Goal: Communication & Community: Answer question/provide support

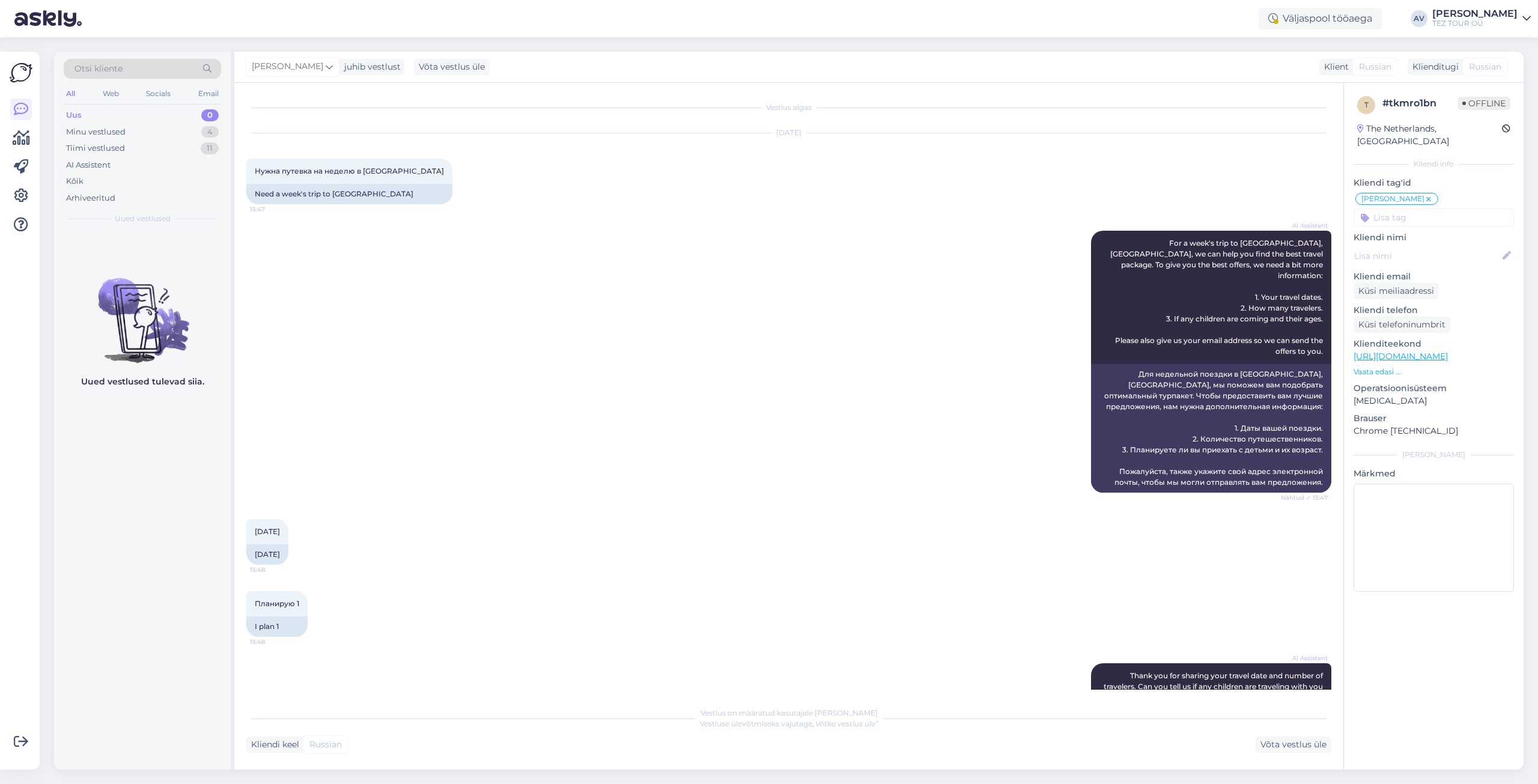
scroll to position [582, 0]
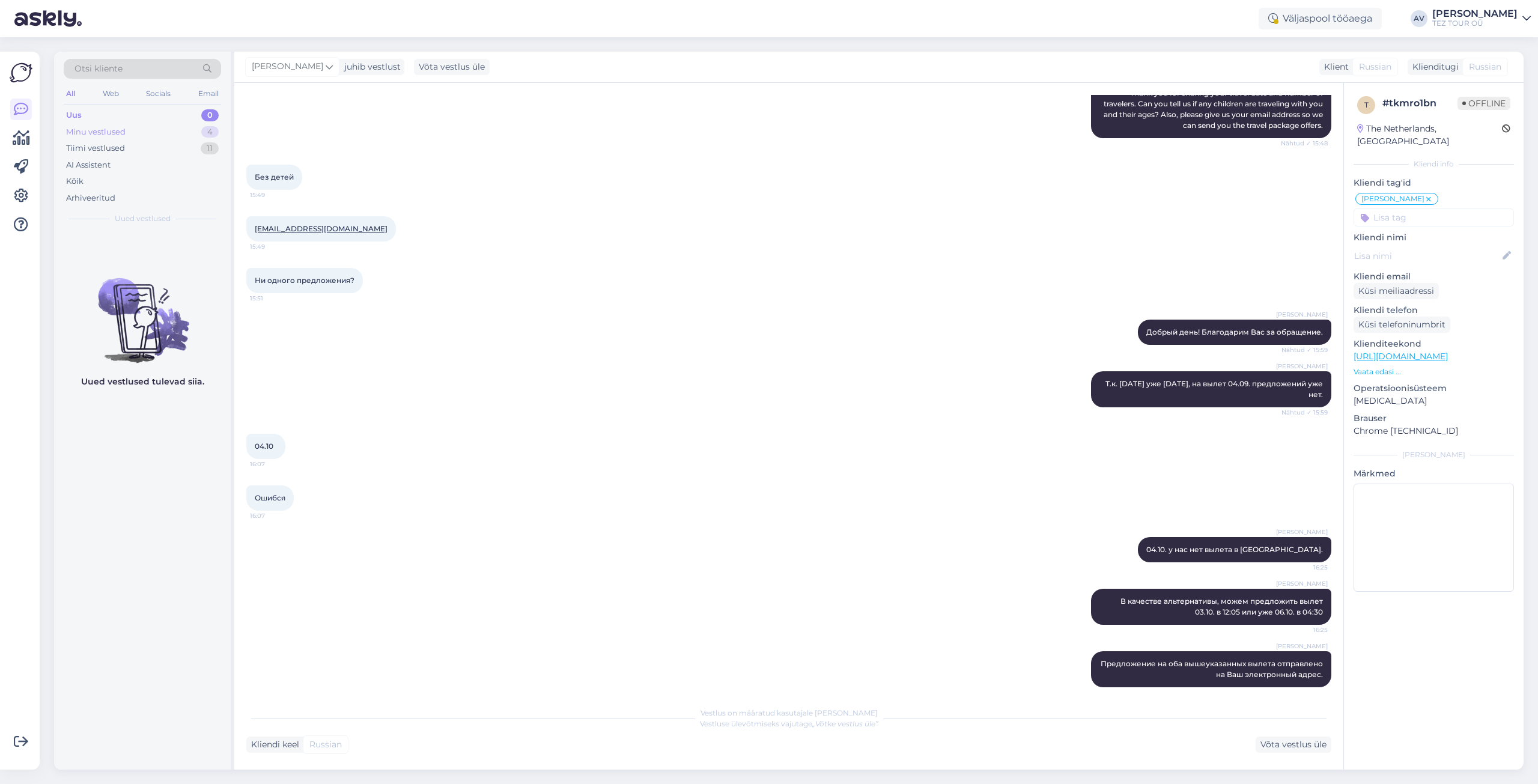
click at [108, 135] on div "Minu vestlused" at bounding box center [96, 132] width 59 height 12
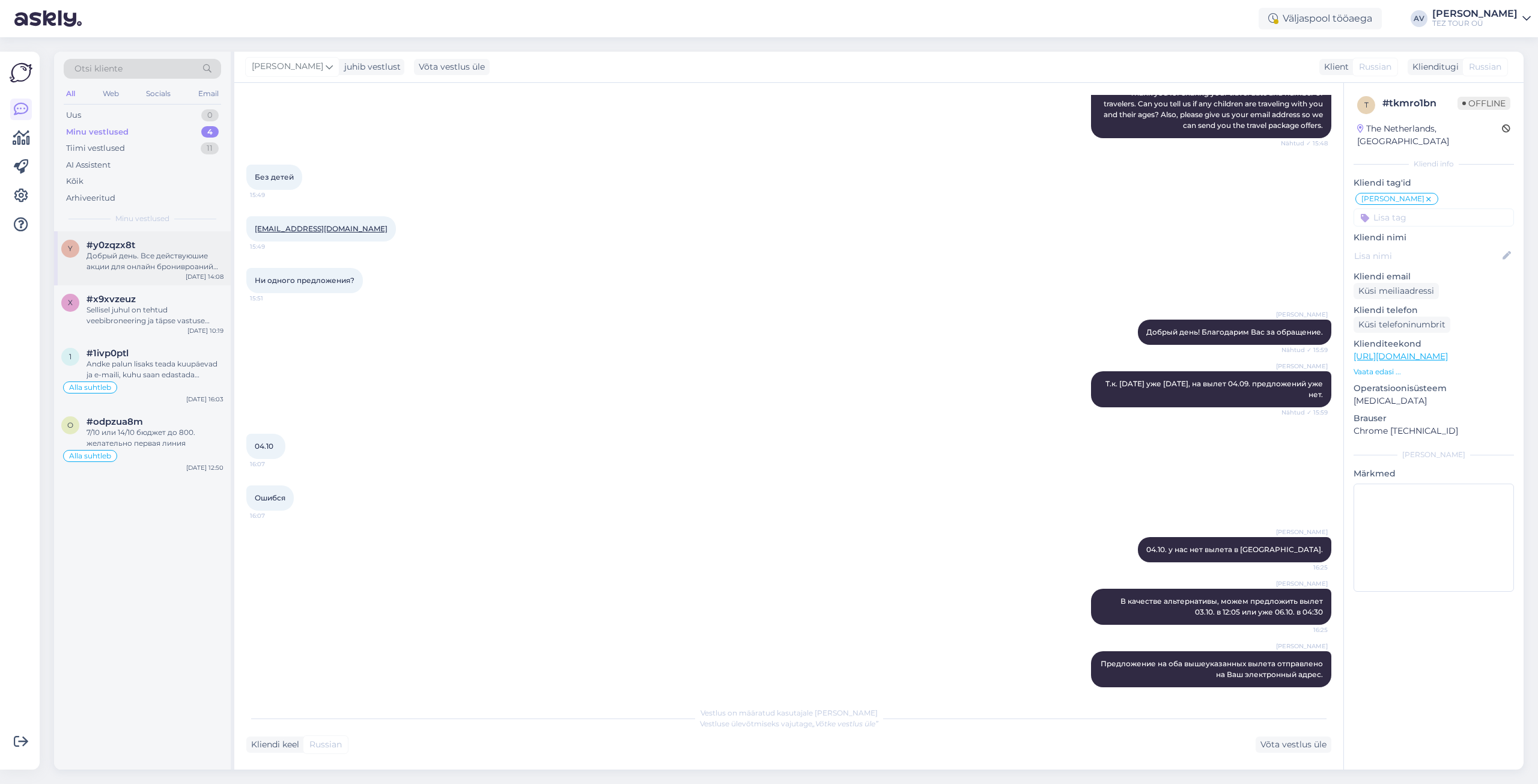
click at [134, 259] on div "Добрый день. Все действуюшие акции для онлайн бронивроаний указаны на нашей стр…" at bounding box center [155, 261] width 137 height 21
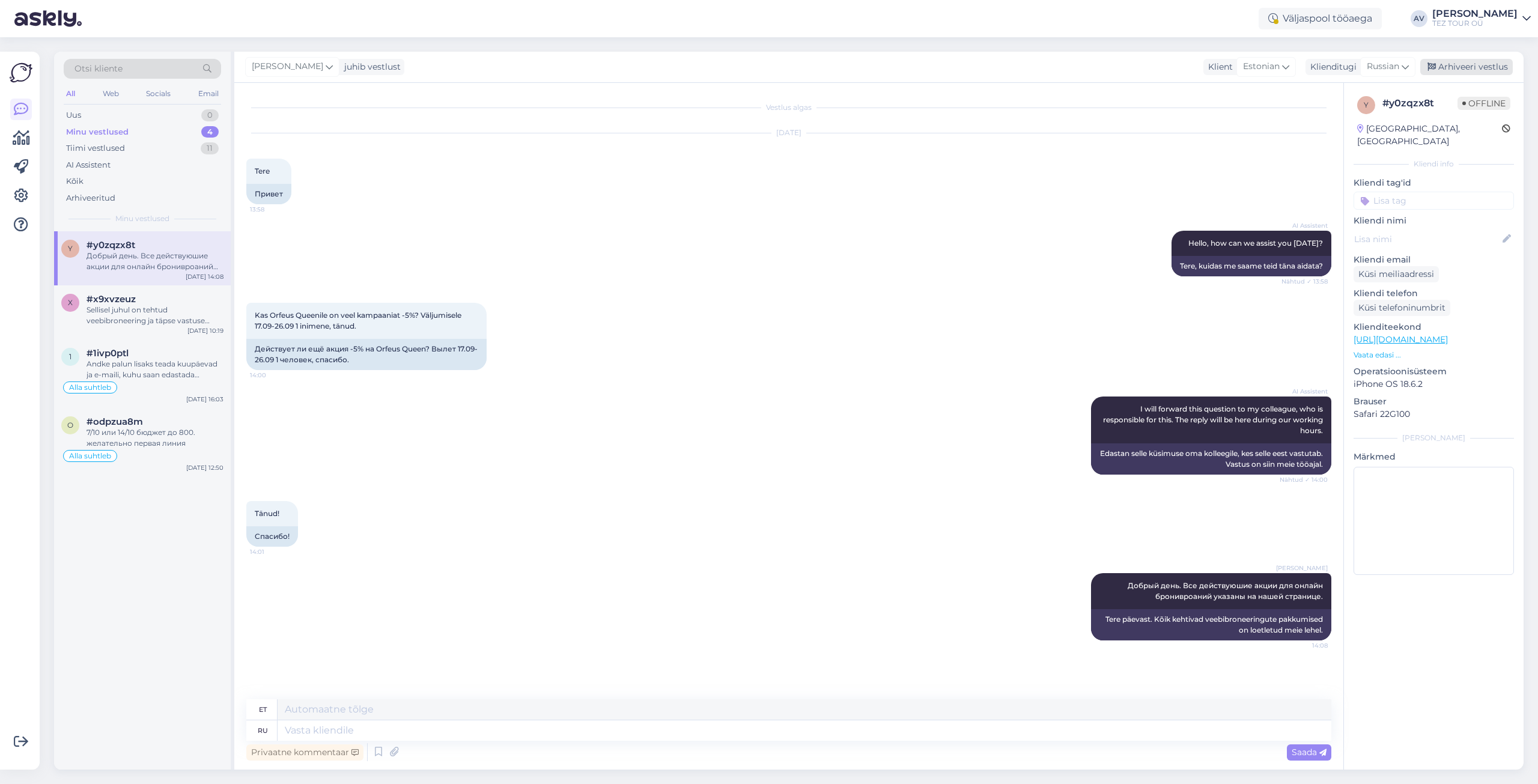
click at [1443, 61] on div "Arhiveeri vestlus" at bounding box center [1466, 67] width 92 height 16
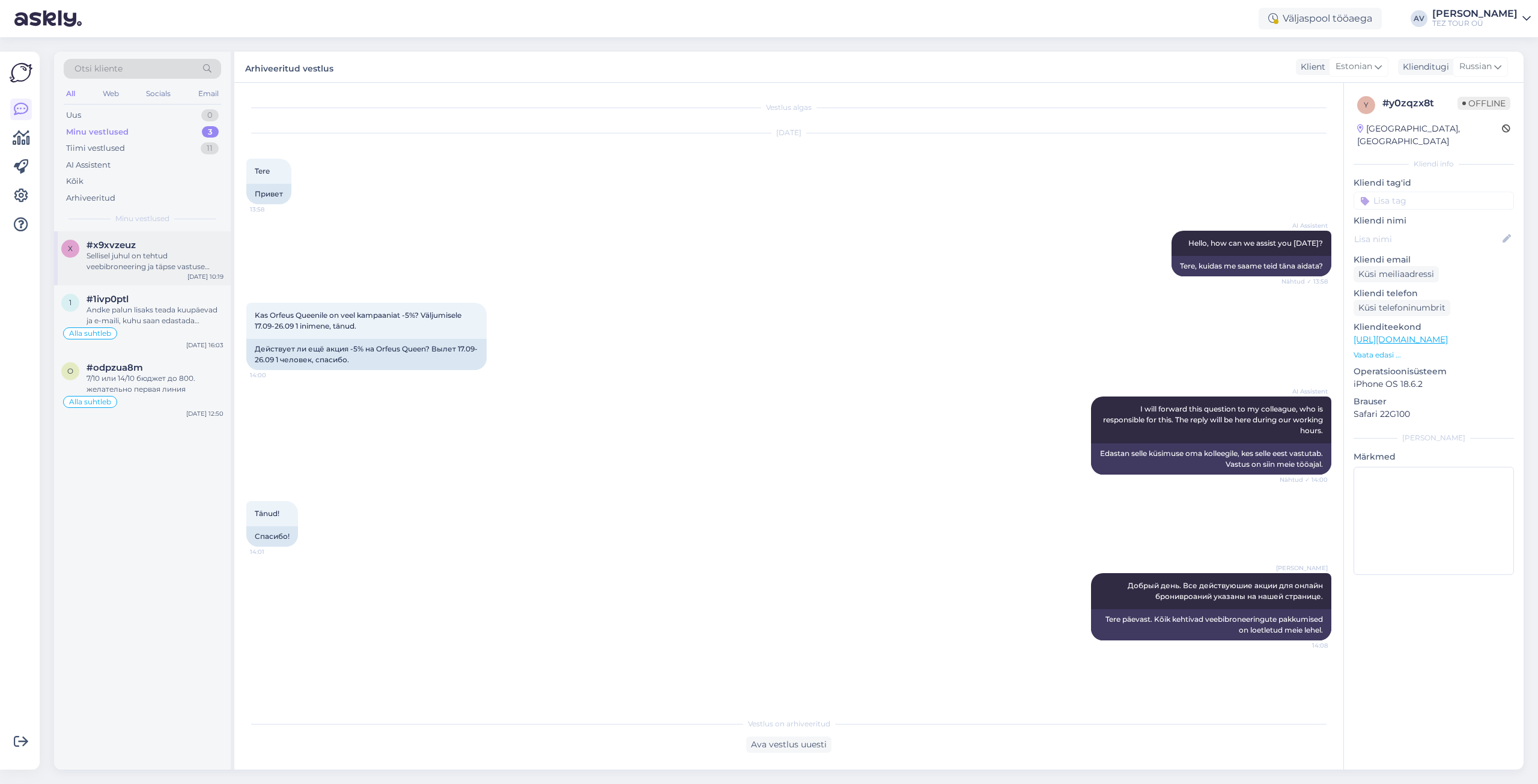
click at [123, 261] on div "Sellisel juhul on tehtud veebibroneering ja täpse vastuse saamiseks küsimusele …" at bounding box center [155, 261] width 137 height 21
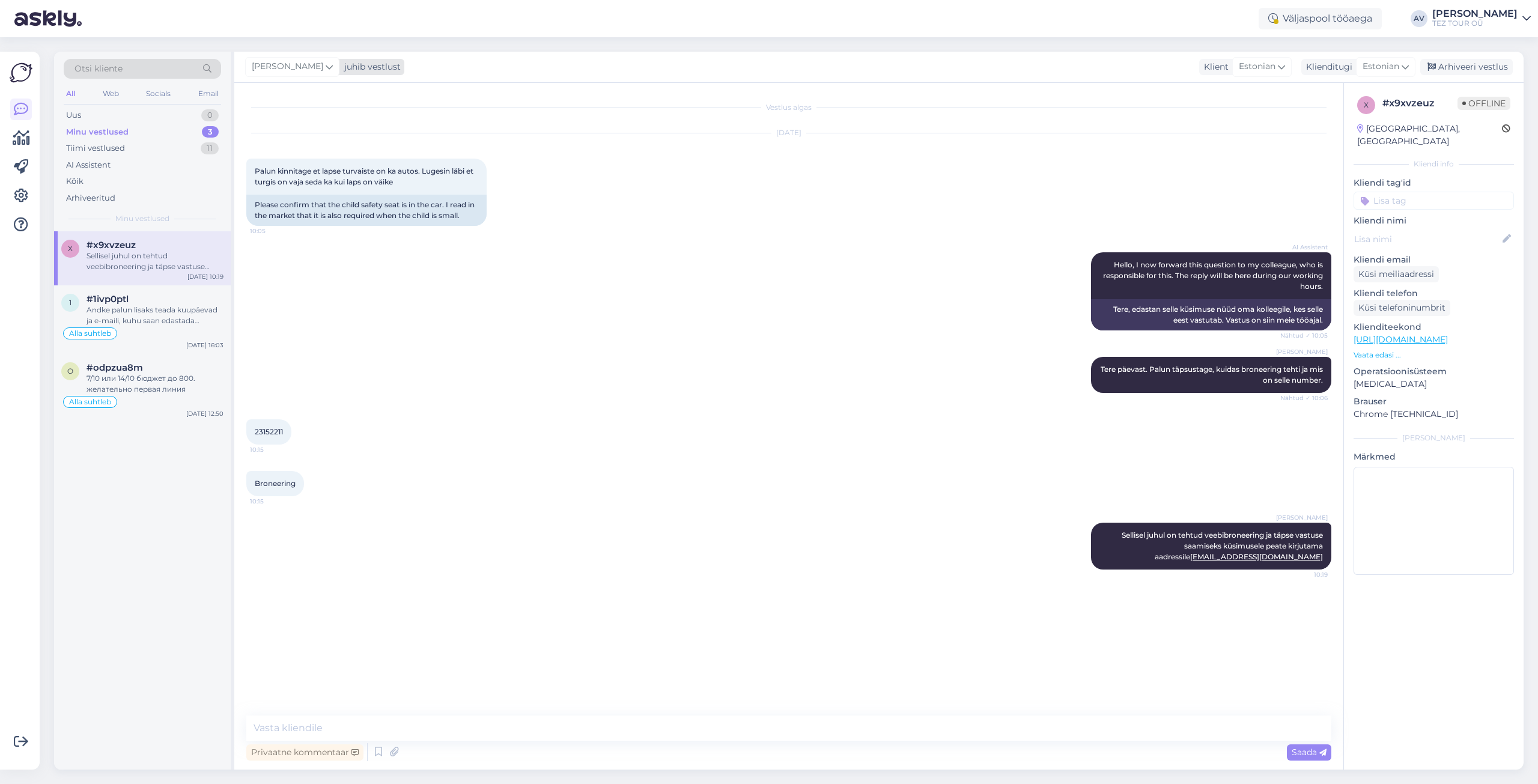
click at [325, 65] on icon at bounding box center [329, 67] width 7 height 13
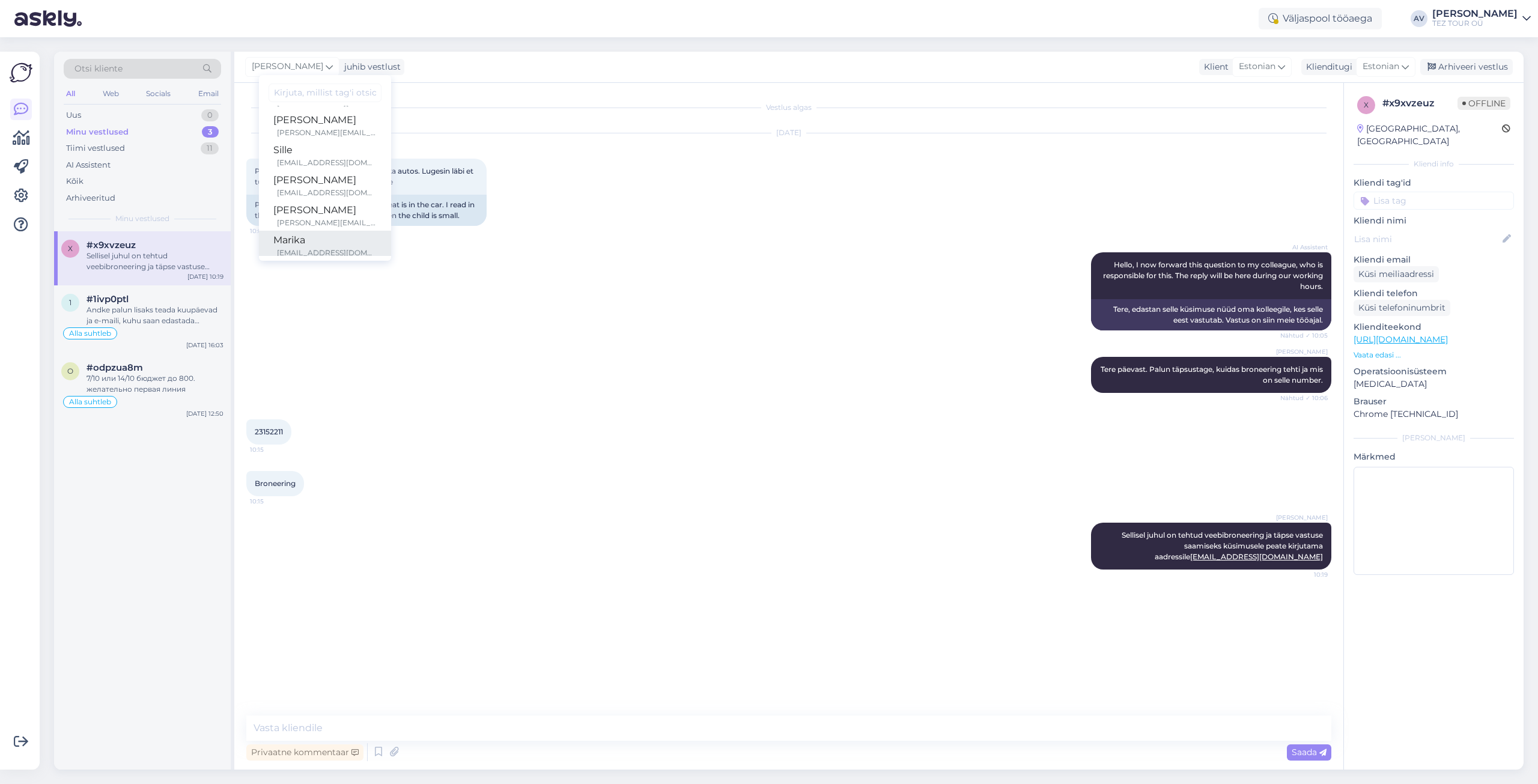
click at [316, 235] on div "Marika" at bounding box center [325, 240] width 103 height 15
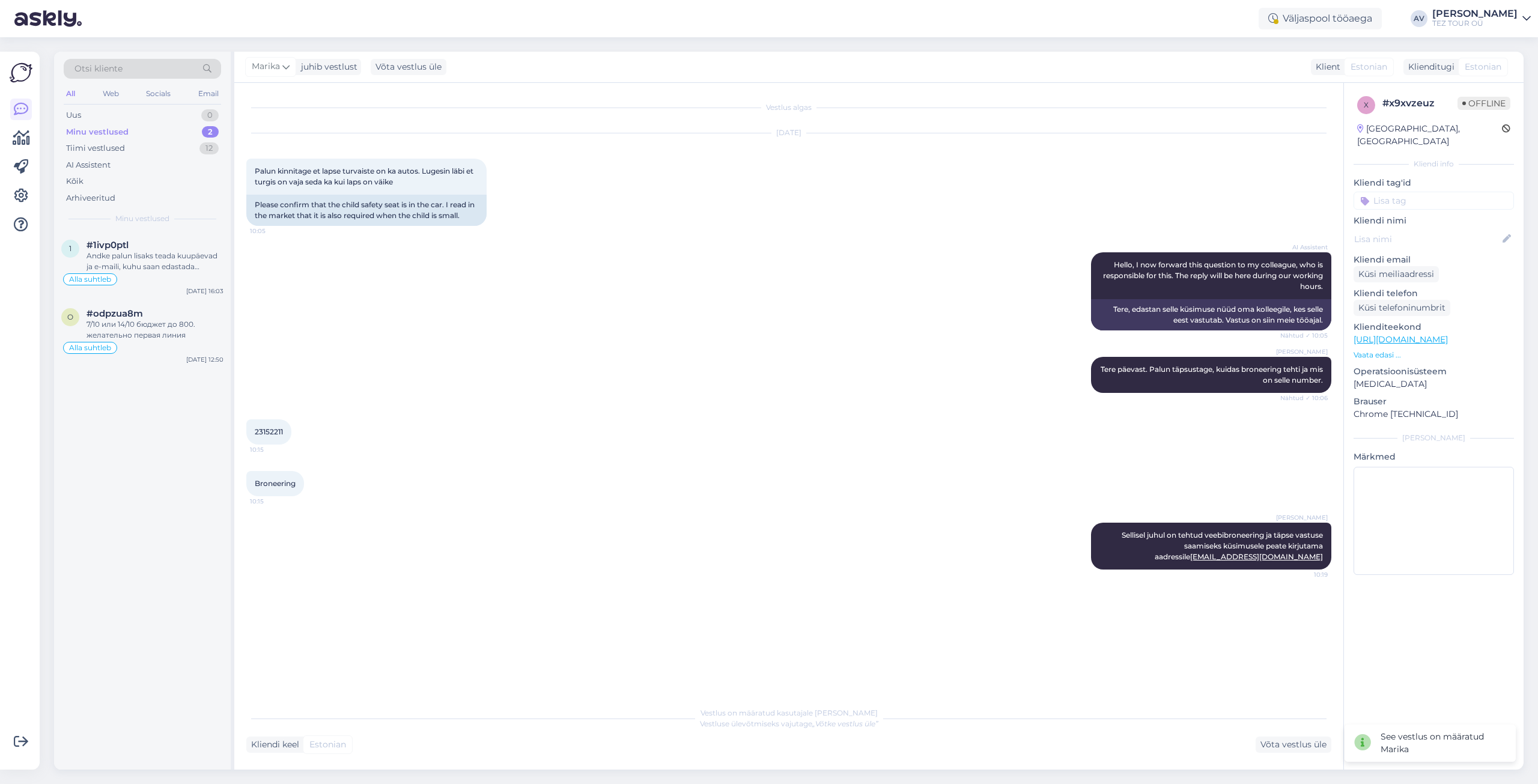
click at [1388, 192] on input at bounding box center [1433, 201] width 161 height 18
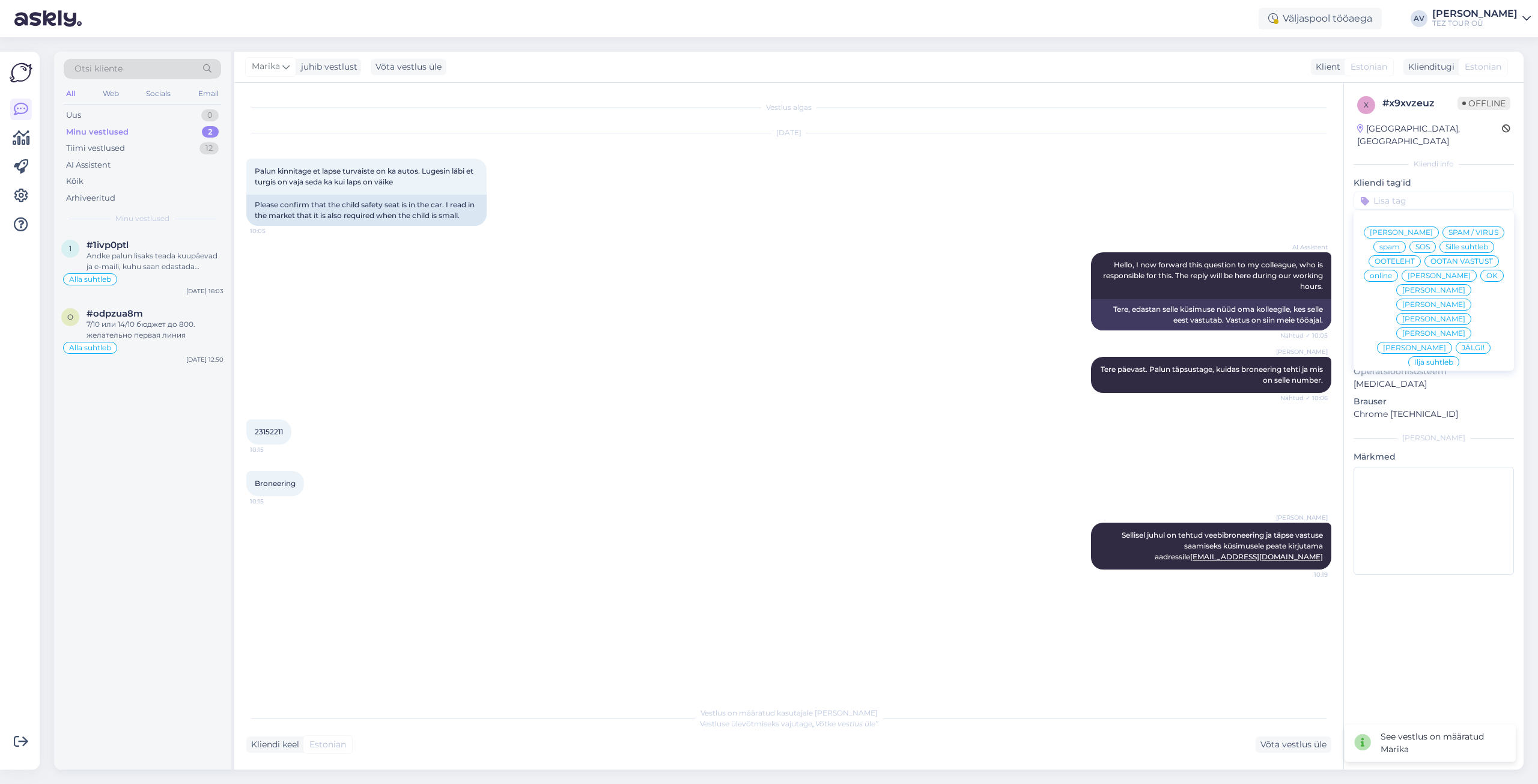
click at [1402, 315] on span "[PERSON_NAME]" at bounding box center [1433, 319] width 63 height 7
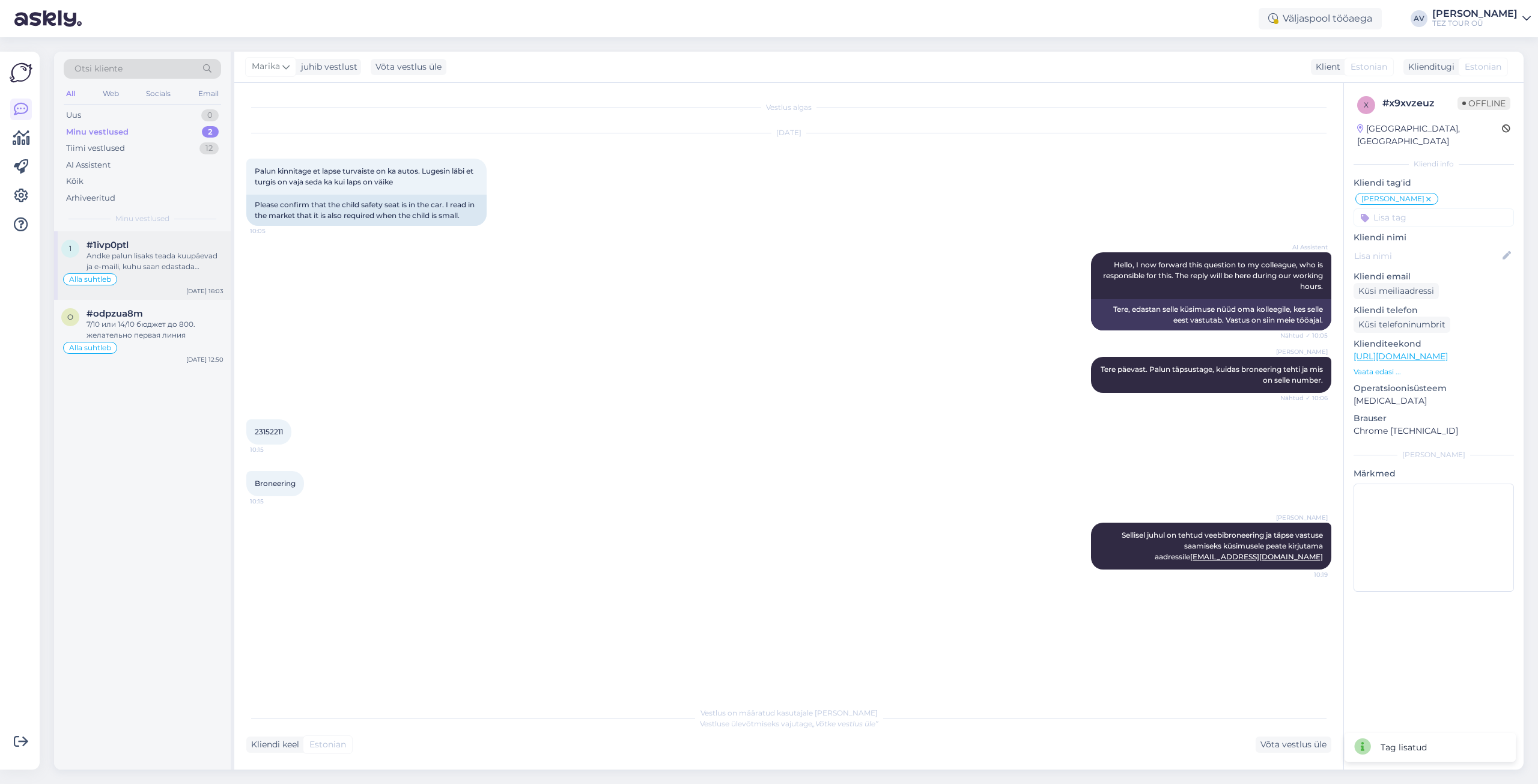
click at [145, 261] on div "Andke palun lisaks teada kuupäevad ja e-maili, kuhu saan edastada pakkumised." at bounding box center [155, 261] width 137 height 21
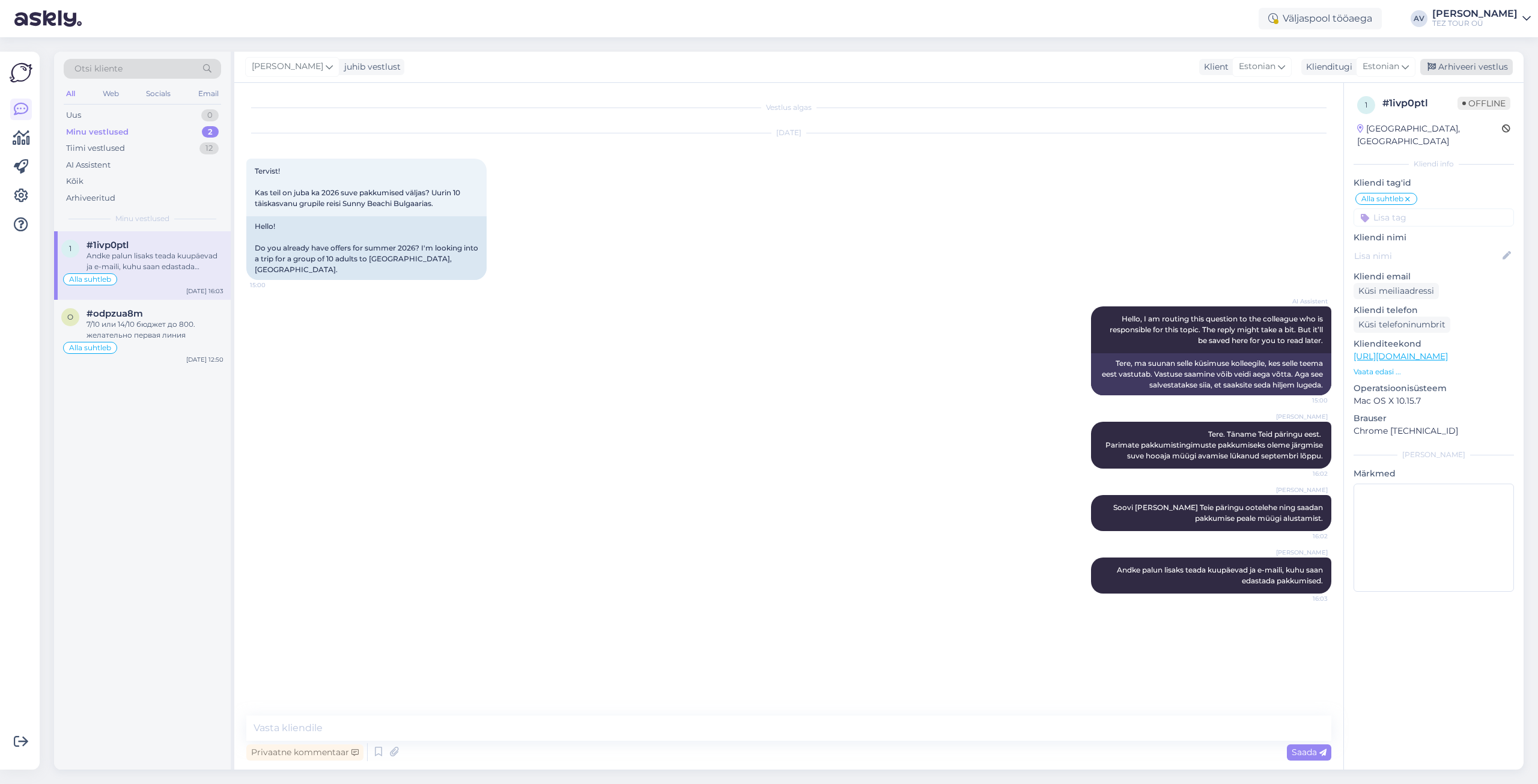
click at [1489, 68] on div "Arhiveeri vestlus" at bounding box center [1466, 67] width 92 height 16
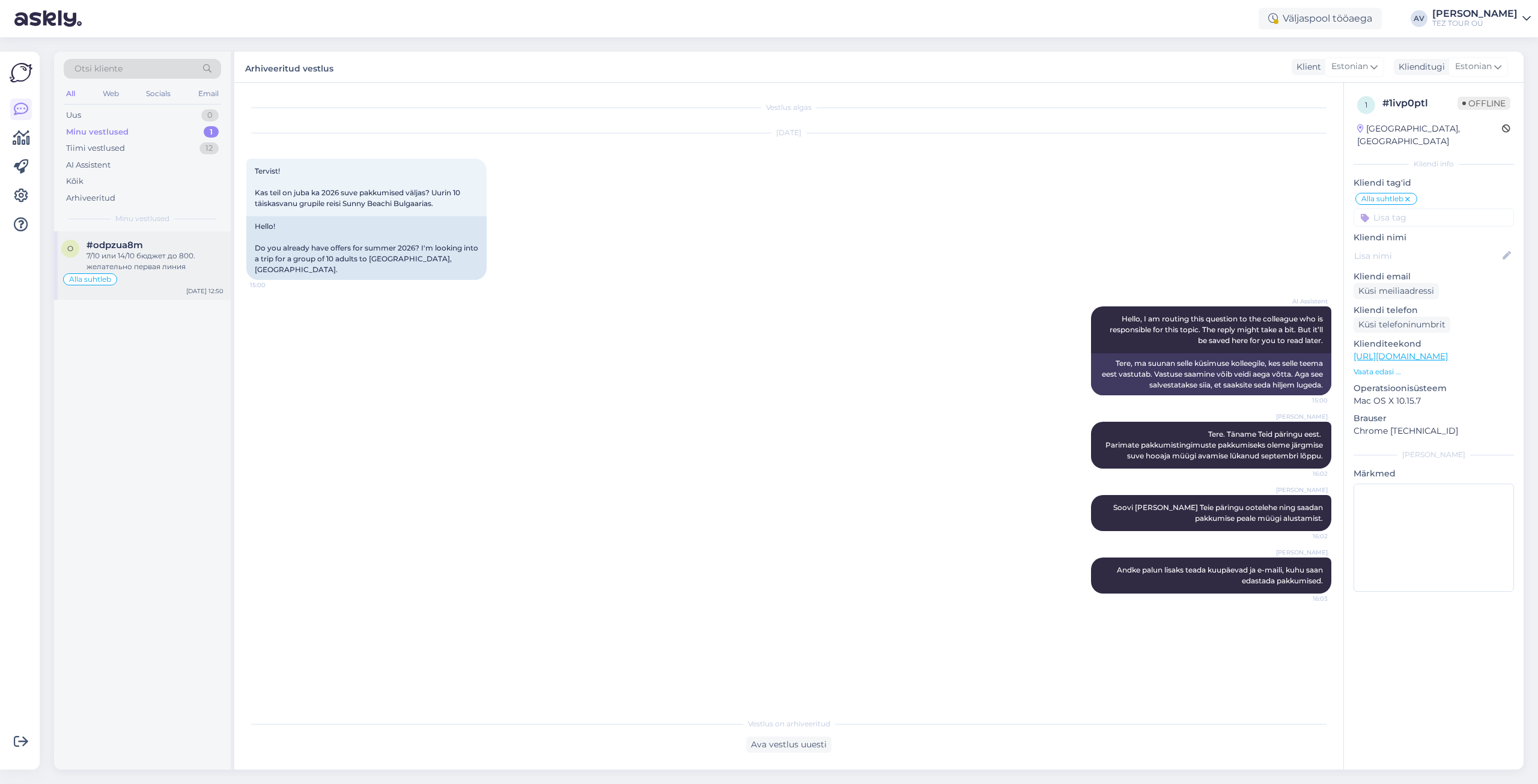
click at [167, 245] on div "#odpzua8m" at bounding box center [155, 245] width 137 height 11
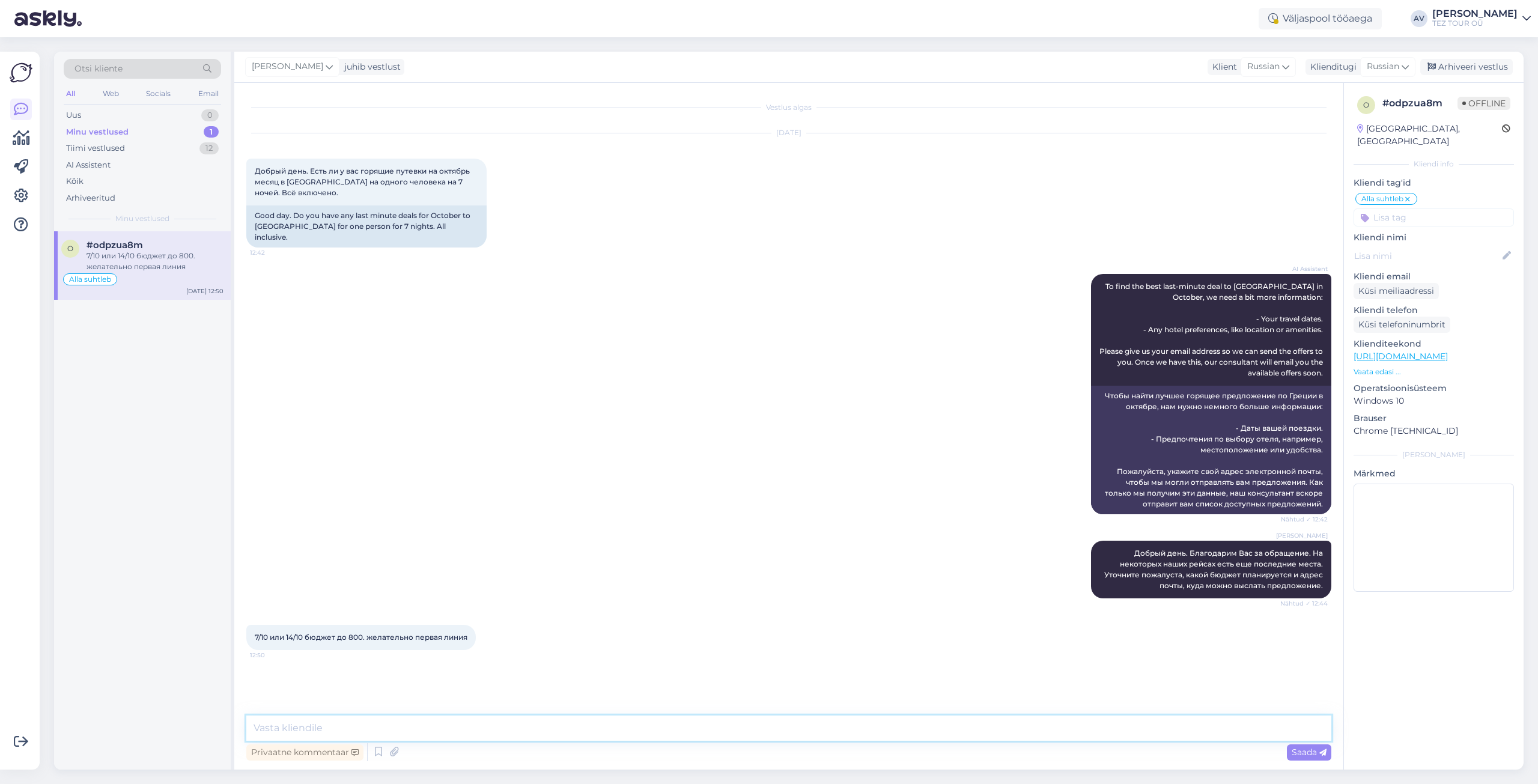
click at [497, 728] on textarea at bounding box center [788, 728] width 1085 height 26
click at [1487, 60] on div "Arhiveeri vestlus" at bounding box center [1466, 67] width 92 height 16
